Goal: Navigation & Orientation: Understand site structure

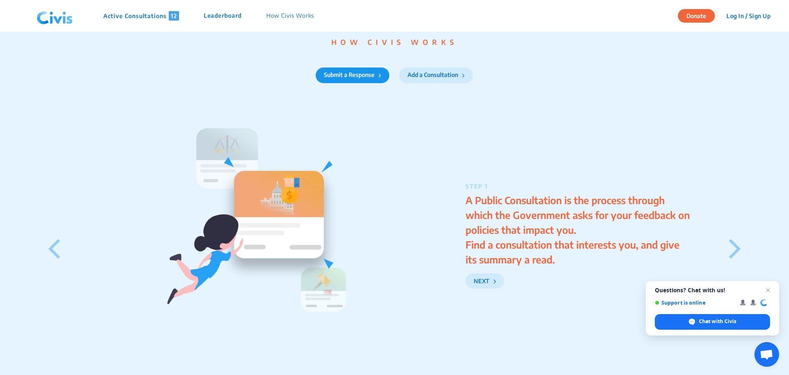
scroll to position [1023, 0]
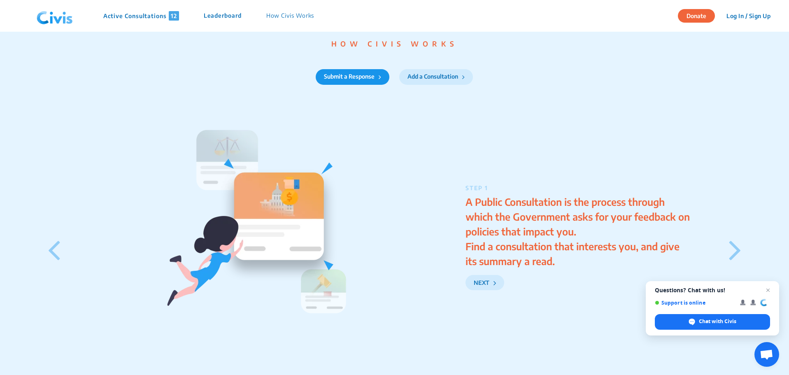
click at [224, 14] on p "Leaderboard" at bounding box center [223, 15] width 38 height 9
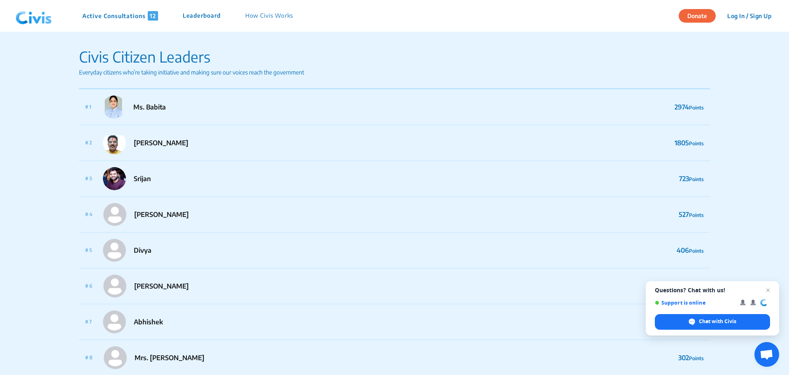
click at [264, 13] on p "How Civis Works" at bounding box center [269, 15] width 48 height 9
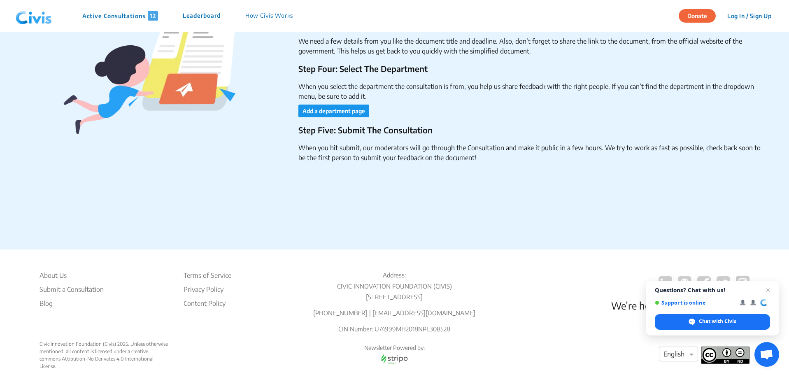
scroll to position [1326, 0]
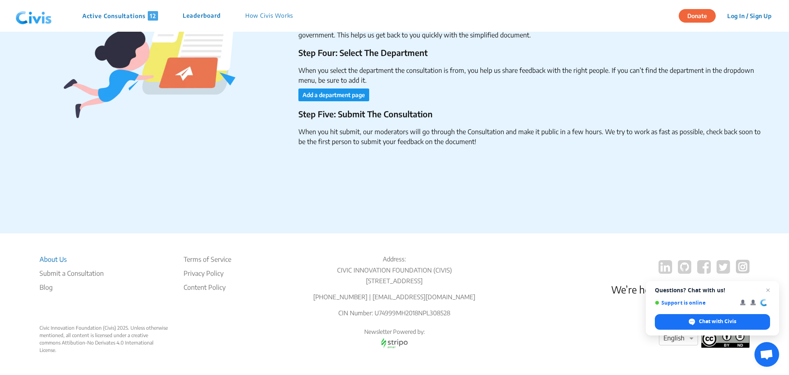
click at [59, 254] on li "About Us" at bounding box center [72, 259] width 64 height 10
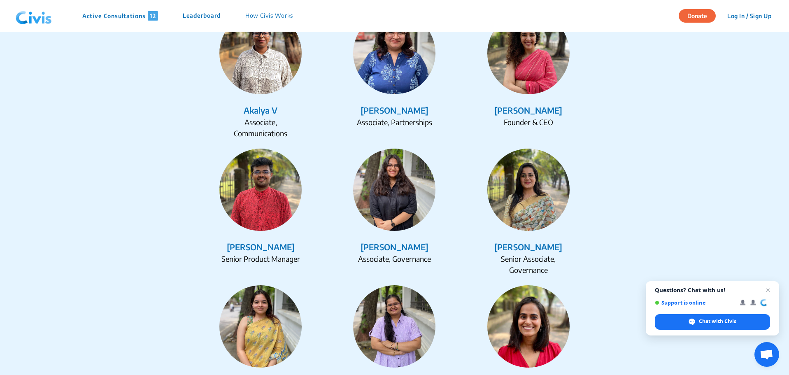
scroll to position [1030, 0]
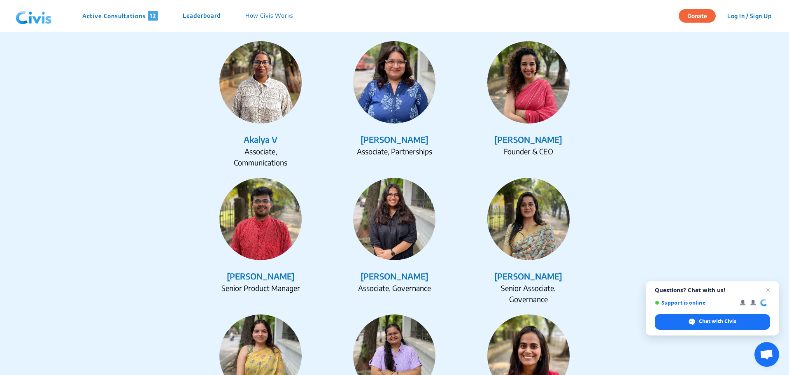
click at [272, 275] on div "[PERSON_NAME]" at bounding box center [260, 276] width 127 height 12
